Goal: Communication & Community: Participate in discussion

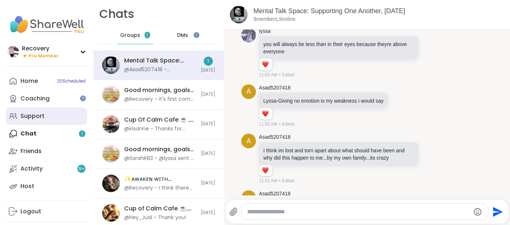
click at [28, 122] on link "Support" at bounding box center [46, 116] width 81 height 18
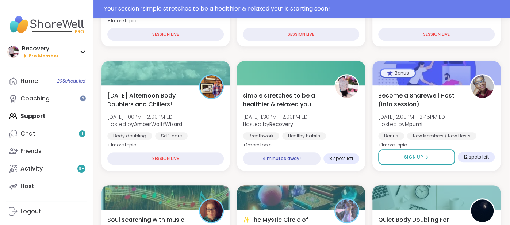
scroll to position [196, 1]
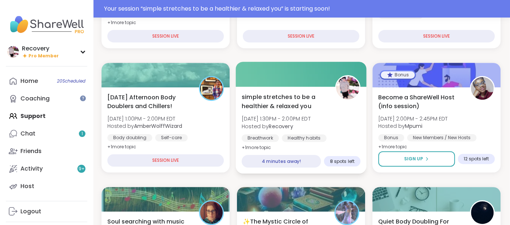
click at [267, 130] on div "simple stretches to be a healthier & relaxed you [DATE] 1:30PM - 2:00PM EDT Hos…" at bounding box center [301, 122] width 119 height 60
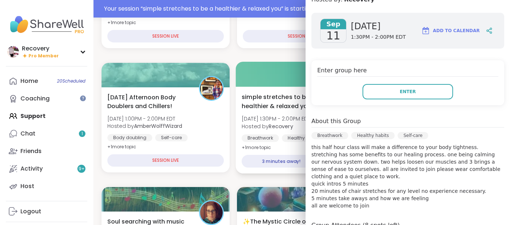
scroll to position [106, 0]
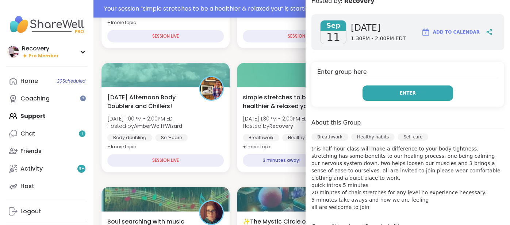
click at [441, 93] on button "Enter" at bounding box center [408, 92] width 91 height 15
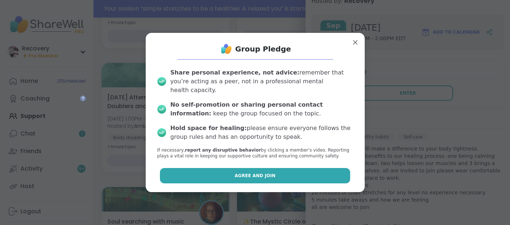
click at [213, 168] on button "Agree and Join" at bounding box center [255, 175] width 190 height 15
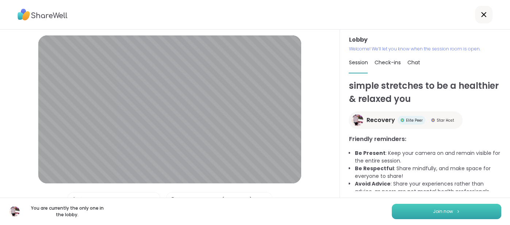
click at [402, 209] on button "Join now" at bounding box center [447, 211] width 110 height 15
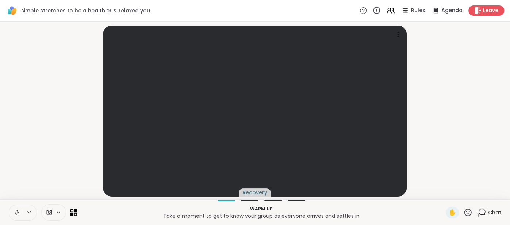
click at [498, 215] on span "Chat" at bounding box center [494, 212] width 13 height 7
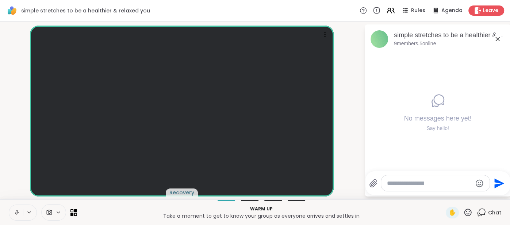
click at [497, 37] on icon at bounding box center [497, 39] width 9 height 9
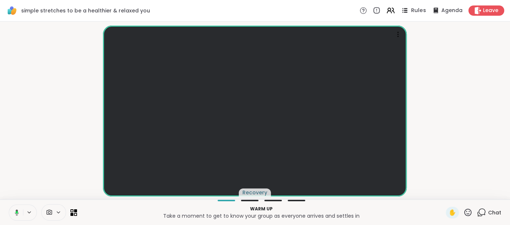
click at [413, 8] on span "Rules" at bounding box center [418, 11] width 15 height 8
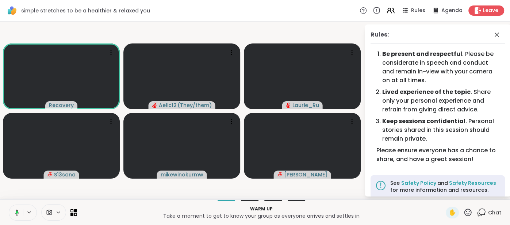
click at [387, 13] on div "Rules Agenda Leave" at bounding box center [432, 10] width 145 height 10
click at [390, 14] on icon at bounding box center [390, 10] width 9 height 9
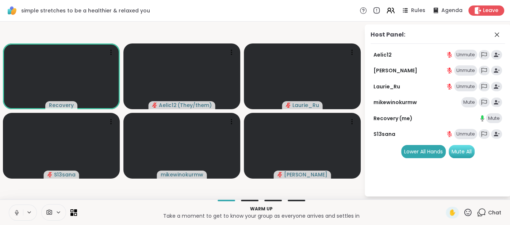
click at [457, 149] on div "Mute All" at bounding box center [462, 151] width 26 height 13
click at [497, 35] on icon at bounding box center [497, 34] width 4 height 4
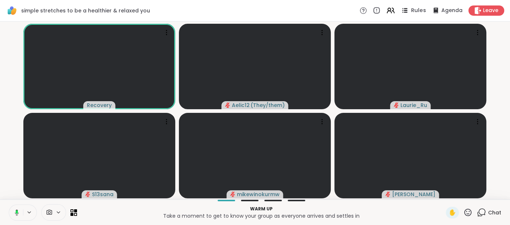
click at [420, 11] on span "Rules" at bounding box center [418, 11] width 15 height 8
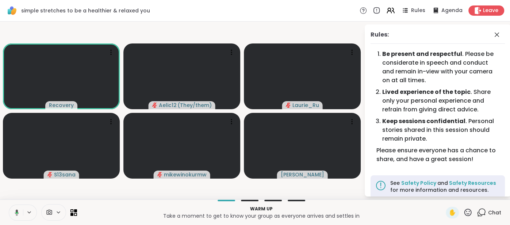
click at [495, 213] on span "Chat" at bounding box center [494, 212] width 13 height 7
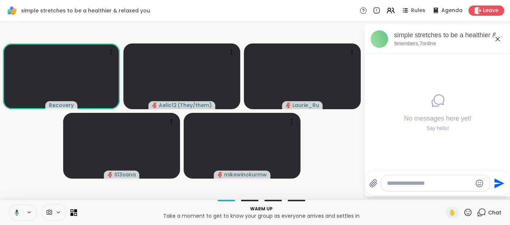
click at [498, 40] on icon at bounding box center [497, 39] width 9 height 9
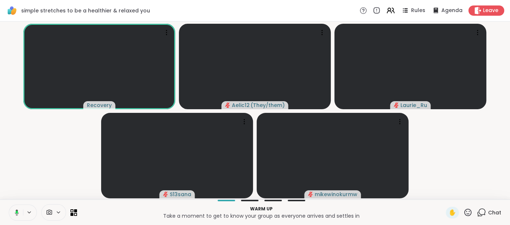
click at [492, 209] on span "Chat" at bounding box center [494, 212] width 13 height 7
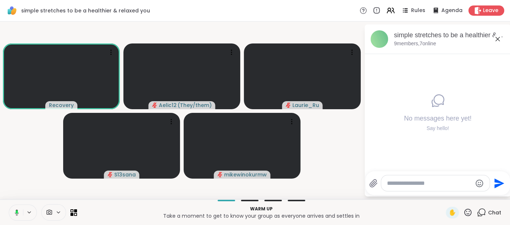
click at [497, 39] on icon at bounding box center [498, 39] width 4 height 4
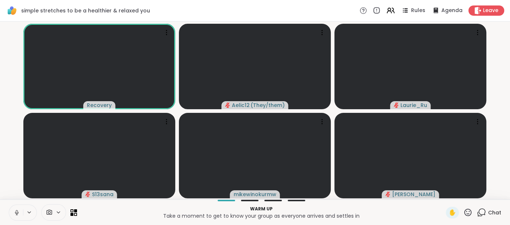
click at [496, 215] on span "Chat" at bounding box center [494, 212] width 13 height 7
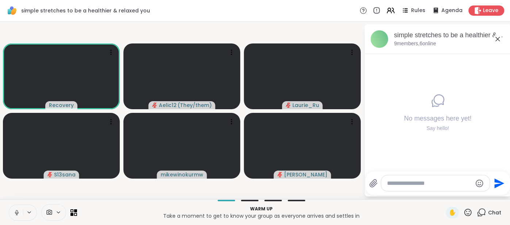
click at [497, 39] on icon at bounding box center [498, 39] width 4 height 4
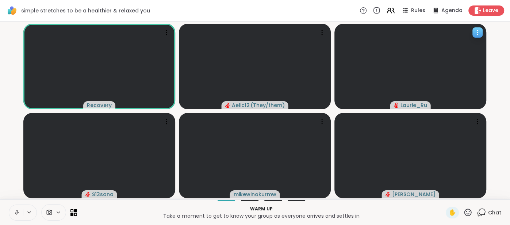
click at [432, 65] on video at bounding box center [410, 66] width 152 height 85
click at [391, 12] on icon at bounding box center [390, 10] width 9 height 9
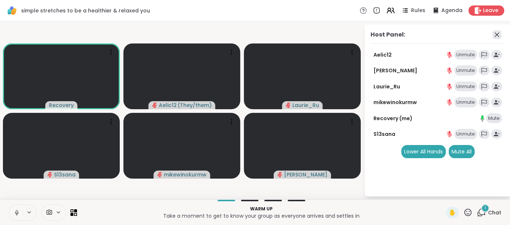
click at [493, 34] on icon at bounding box center [497, 34] width 9 height 9
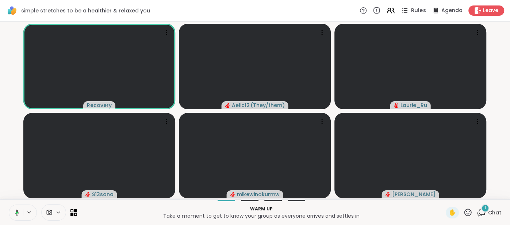
click at [415, 12] on span "Rules" at bounding box center [418, 11] width 15 height 8
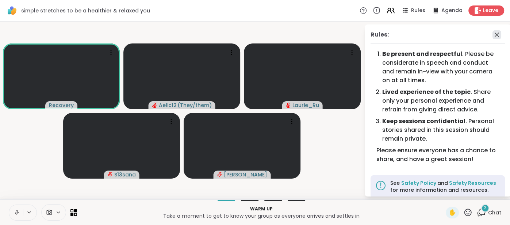
click at [497, 37] on icon at bounding box center [497, 34] width 9 height 9
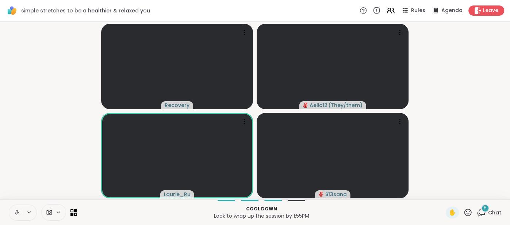
click at [490, 207] on div "5 Chat" at bounding box center [489, 213] width 24 height 12
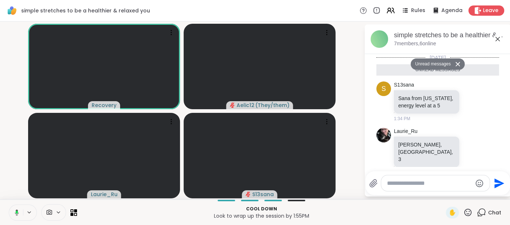
scroll to position [134, 0]
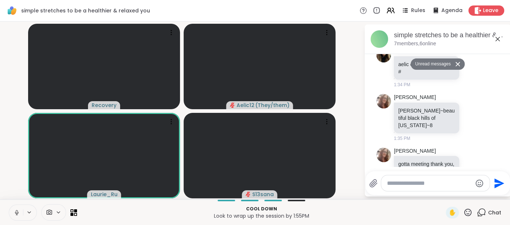
click at [496, 38] on icon at bounding box center [497, 39] width 9 height 9
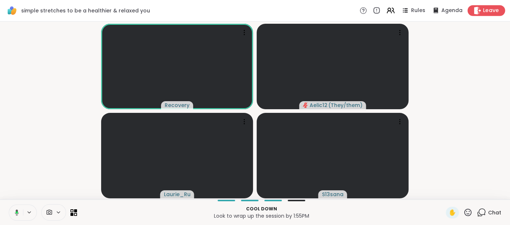
click at [489, 14] on span "Leave" at bounding box center [491, 11] width 16 height 8
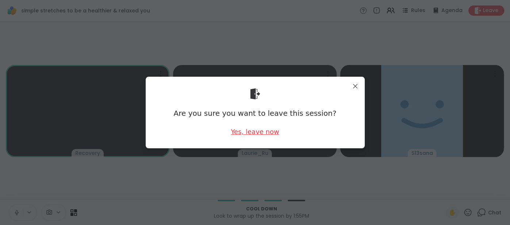
click at [274, 130] on div "Yes, leave now" at bounding box center [255, 131] width 48 height 9
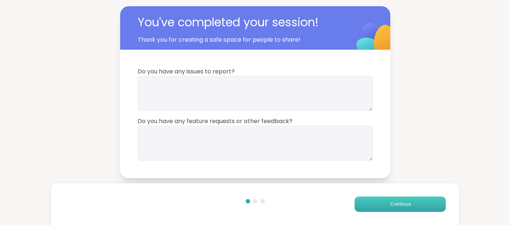
click at [366, 204] on button "Continue" at bounding box center [400, 203] width 91 height 15
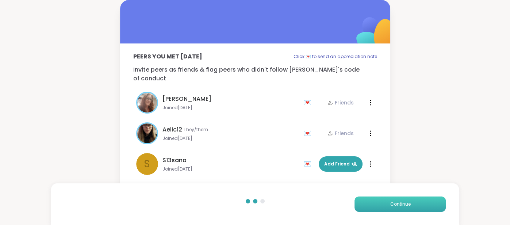
click at [366, 204] on button "Continue" at bounding box center [400, 203] width 91 height 15
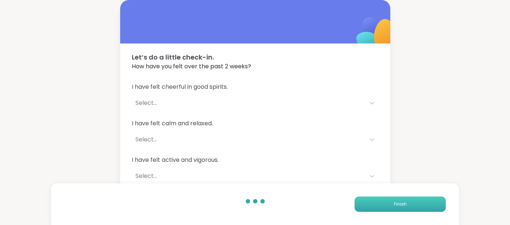
click at [366, 204] on button "Finish" at bounding box center [400, 203] width 91 height 15
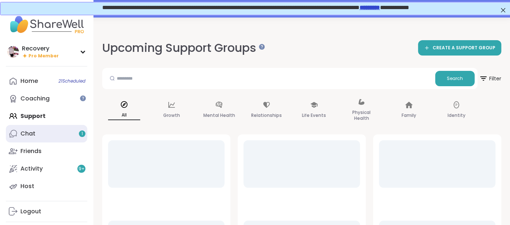
click at [80, 128] on link "Chat 1" at bounding box center [46, 134] width 81 height 18
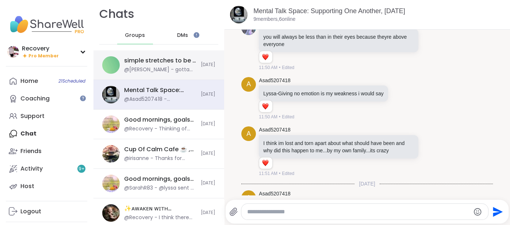
click at [170, 74] on div "simple stretches to be a healthier & relaxed you, [DATE] @[PERSON_NAME] - gotta…" at bounding box center [158, 65] width 131 height 30
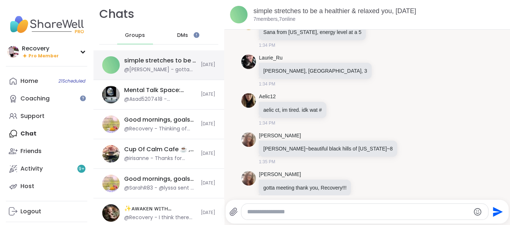
scroll to position [35, 0]
